Goal: Find specific page/section: Find specific page/section

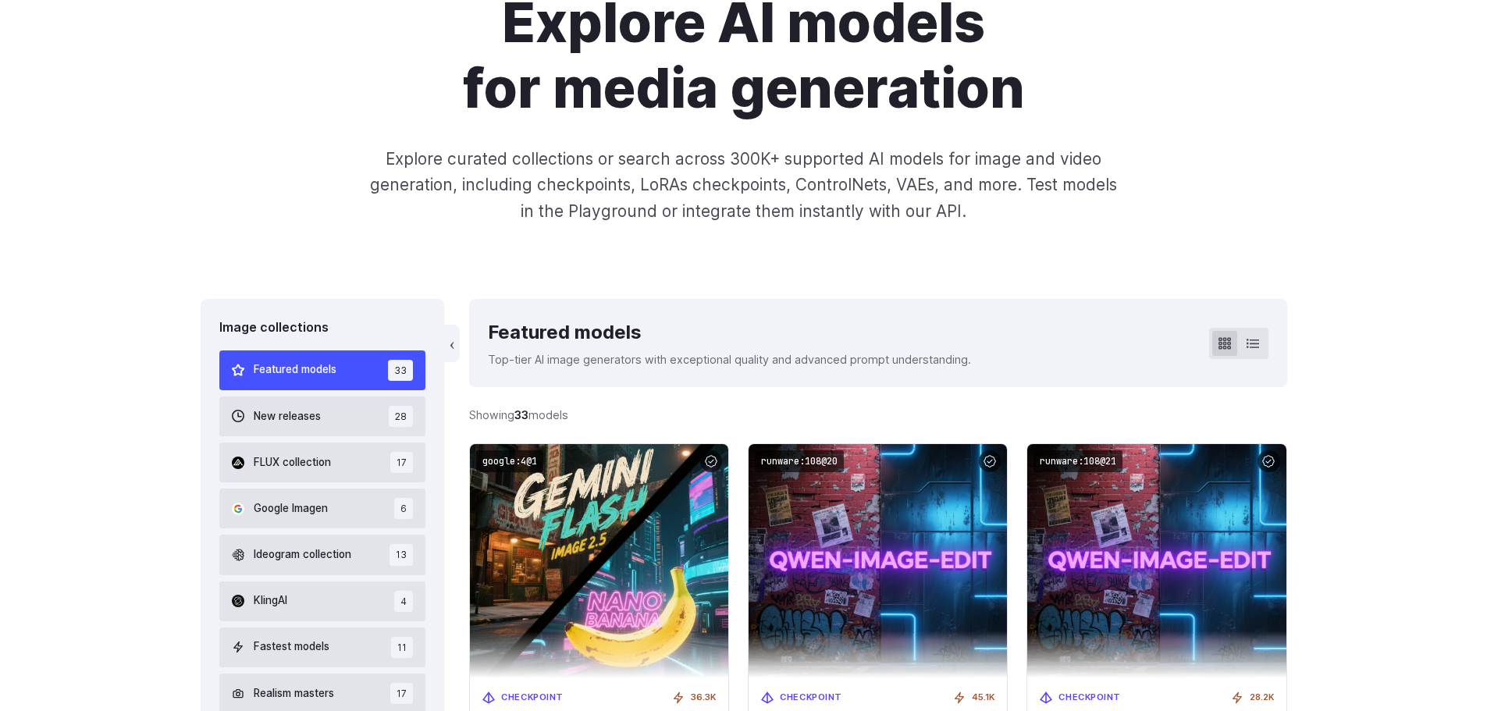
scroll to position [156, 0]
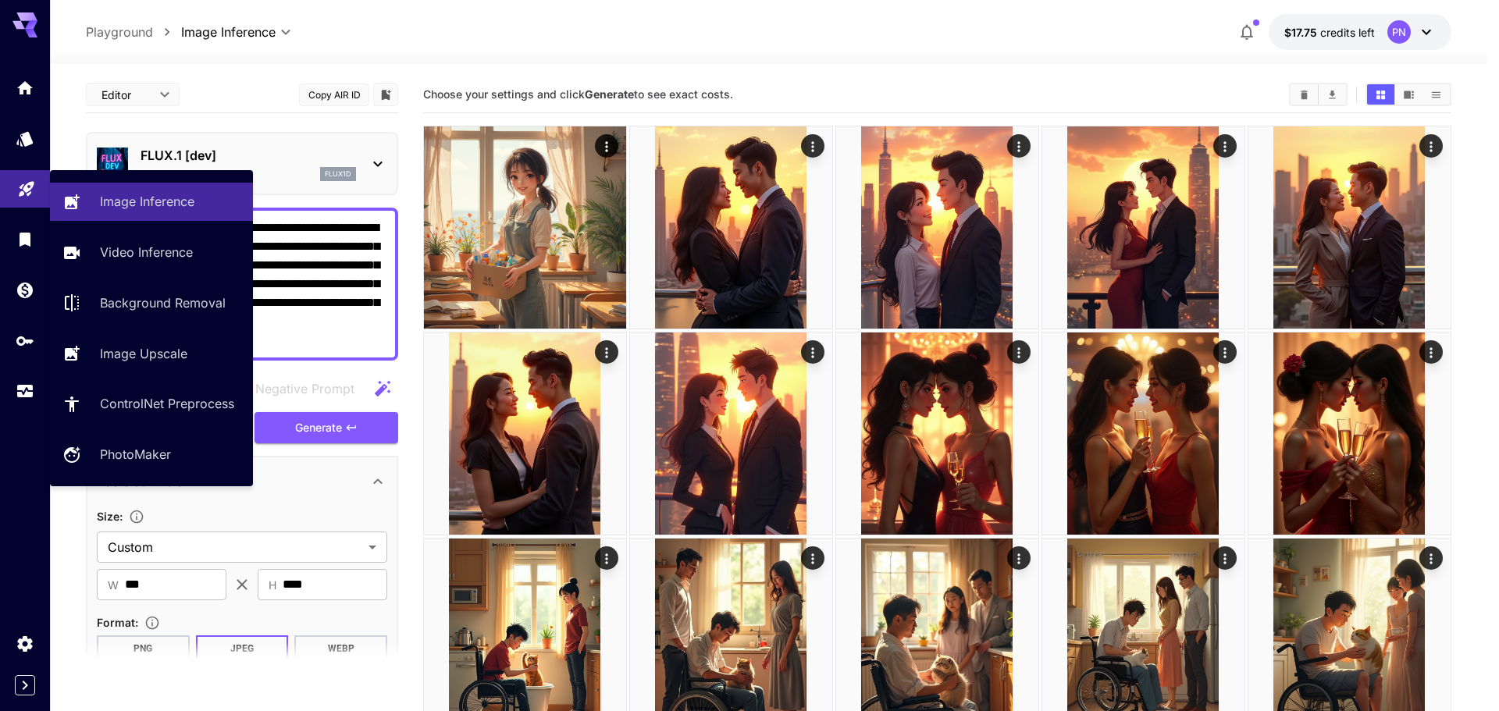
click at [29, 190] on icon "Playground" at bounding box center [26, 184] width 19 height 19
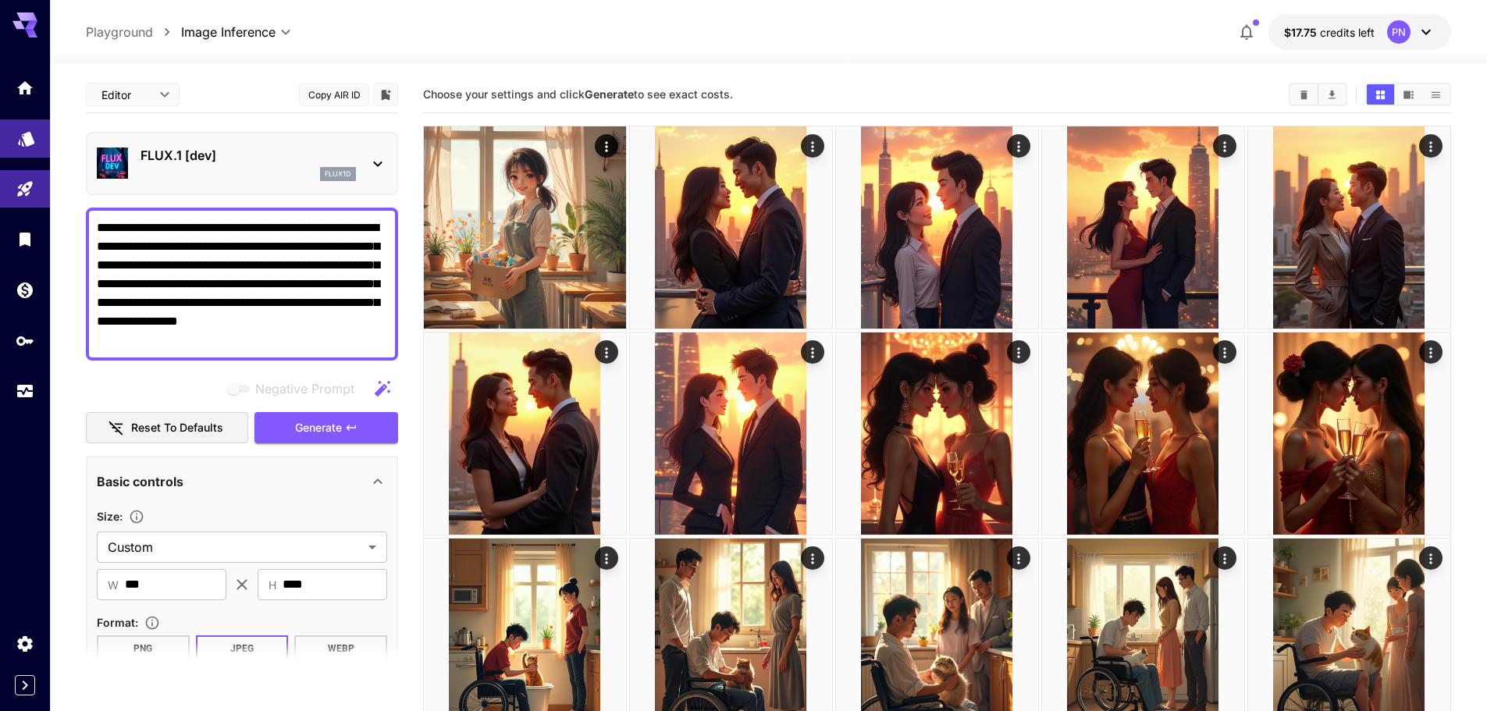
click at [34, 143] on icon "Models" at bounding box center [26, 133] width 19 height 19
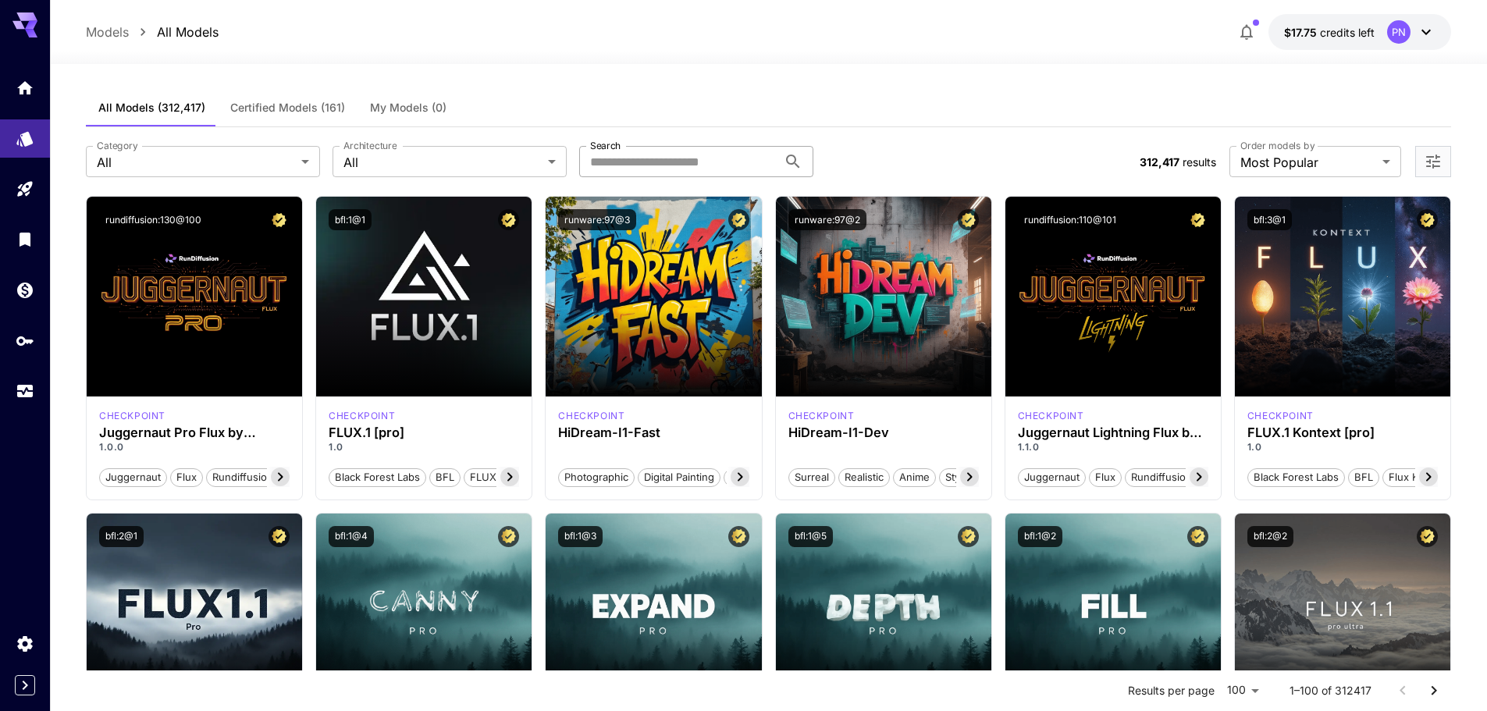
click at [645, 160] on input "Search" at bounding box center [678, 161] width 198 height 31
